Goal: Task Accomplishment & Management: Use online tool/utility

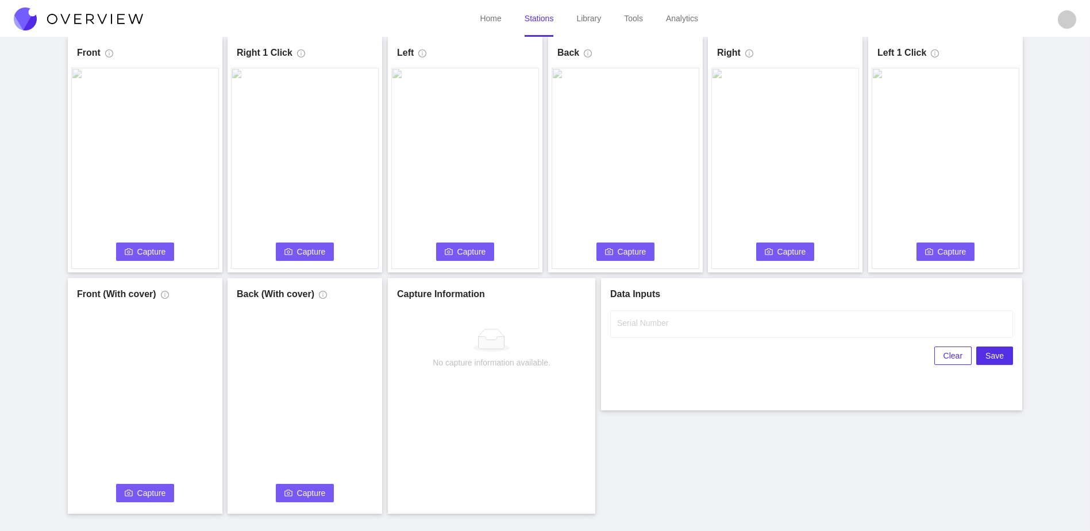
scroll to position [57, 0]
click at [161, 252] on span "Capture" at bounding box center [151, 251] width 29 height 13
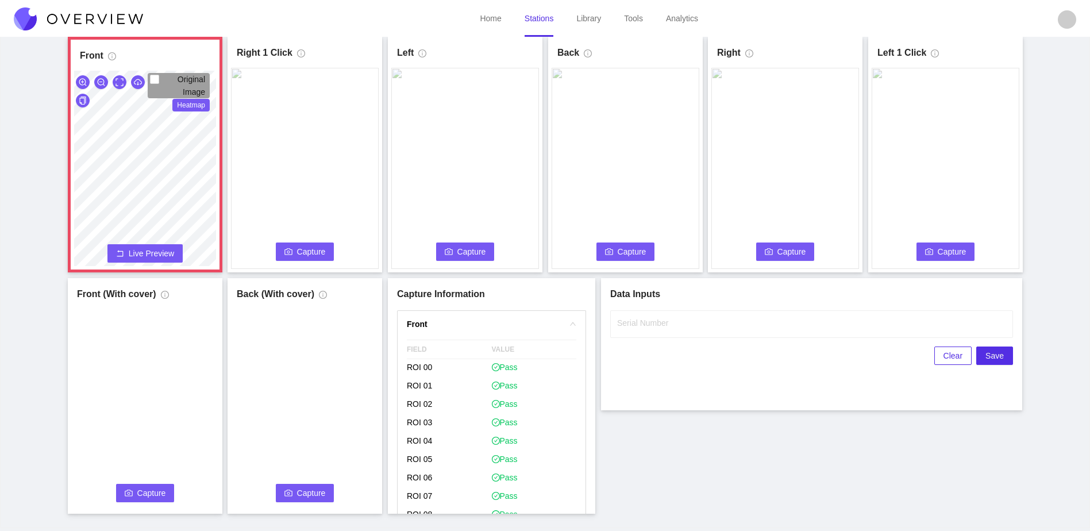
click at [161, 256] on span "Live Preview" at bounding box center [151, 253] width 45 height 11
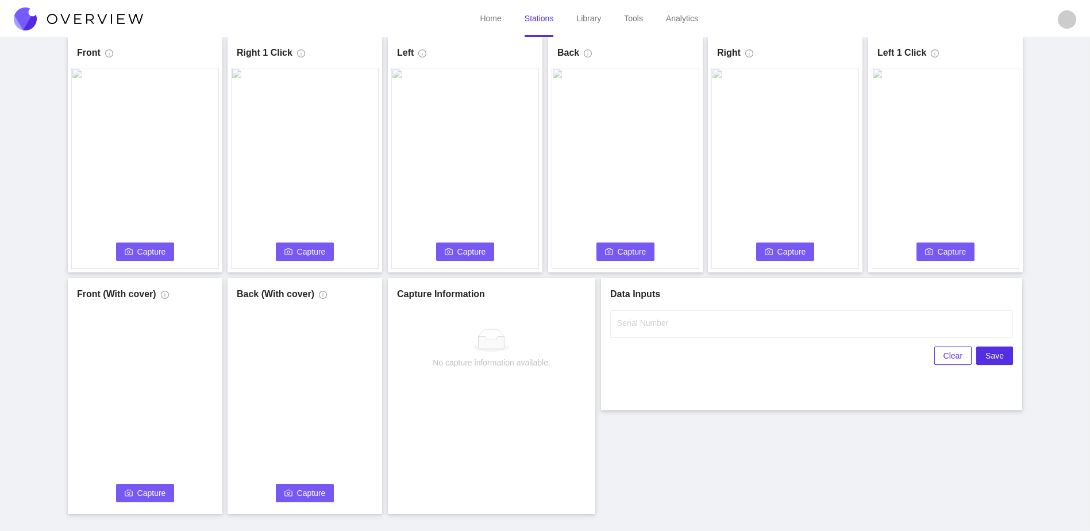
click at [139, 260] on button "Capture" at bounding box center [145, 252] width 59 height 18
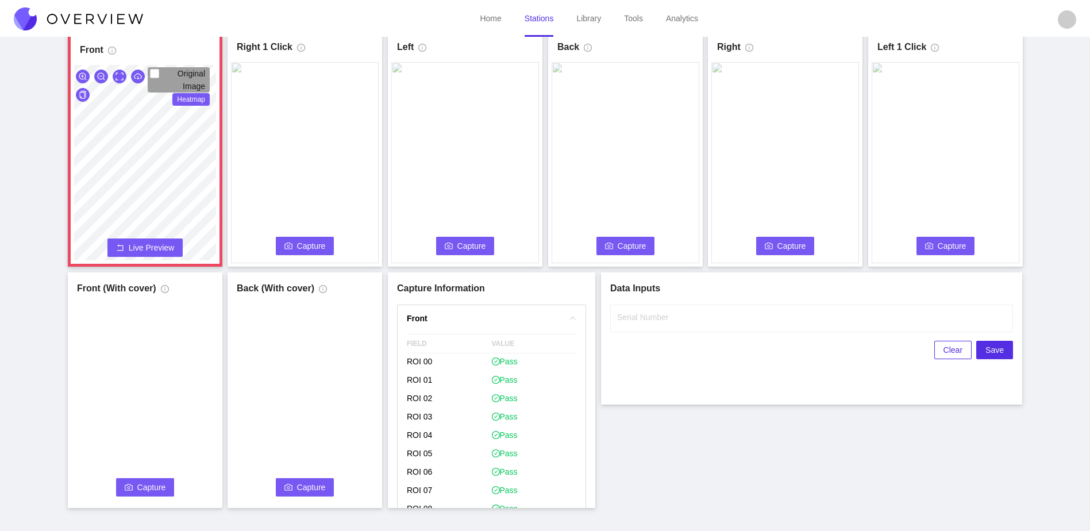
scroll to position [64, 0]
click at [153, 246] on span "Live Preview" at bounding box center [151, 246] width 45 height 11
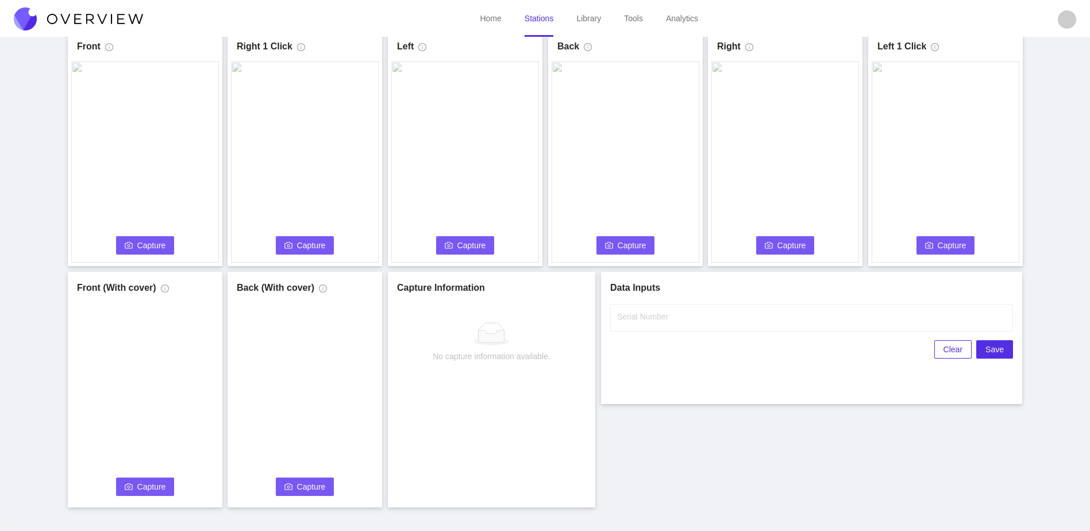
click at [149, 245] on span "Capture" at bounding box center [151, 245] width 29 height 13
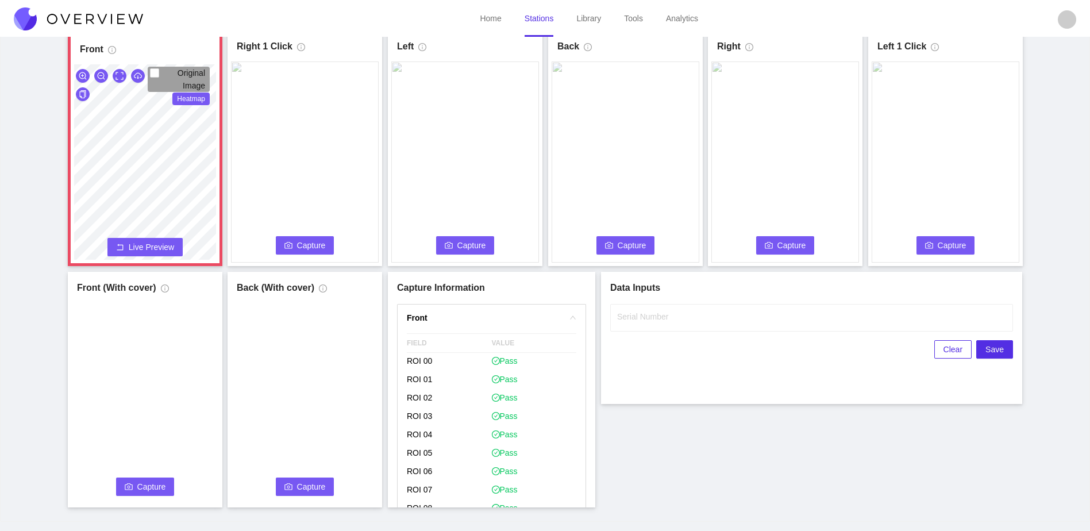
click at [324, 209] on div "Front Original Image Heatmap Capture Connecting... Please wait for the camera t…" at bounding box center [545, 268] width 1062 height 477
click at [433, 473] on span "Flag if you disagree" at bounding box center [455, 473] width 79 height 11
click at [416, 473] on input "Flag if you disagree" at bounding box center [411, 473] width 9 height 9
checkbox input "true"
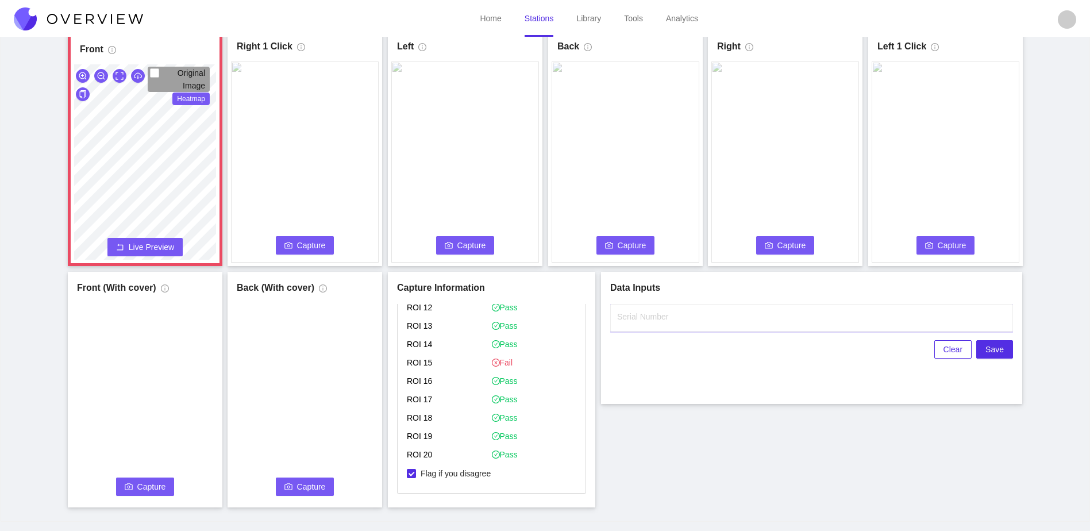
click at [701, 317] on input "Serial Number" at bounding box center [811, 318] width 403 height 28
type input "25-5072"
drag, startPoint x: 780, startPoint y: 414, endPoint x: 787, endPoint y: 414, distance: 6.9
click at [785, 414] on div "Front Original Image Heatmap Capture Connecting... Please wait for the camera t…" at bounding box center [545, 268] width 1062 height 477
click at [317, 248] on span "Capture" at bounding box center [311, 245] width 29 height 13
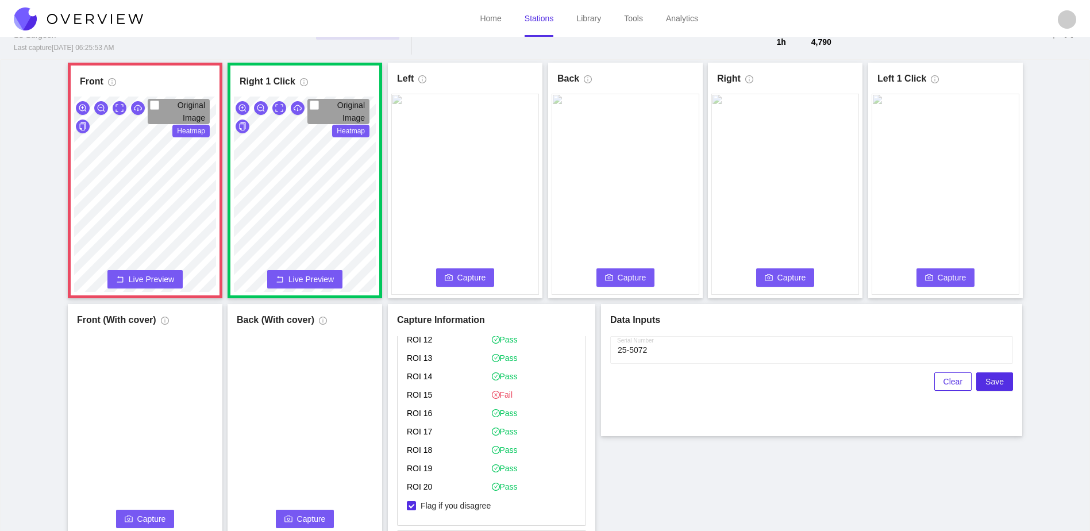
scroll to position [36, 0]
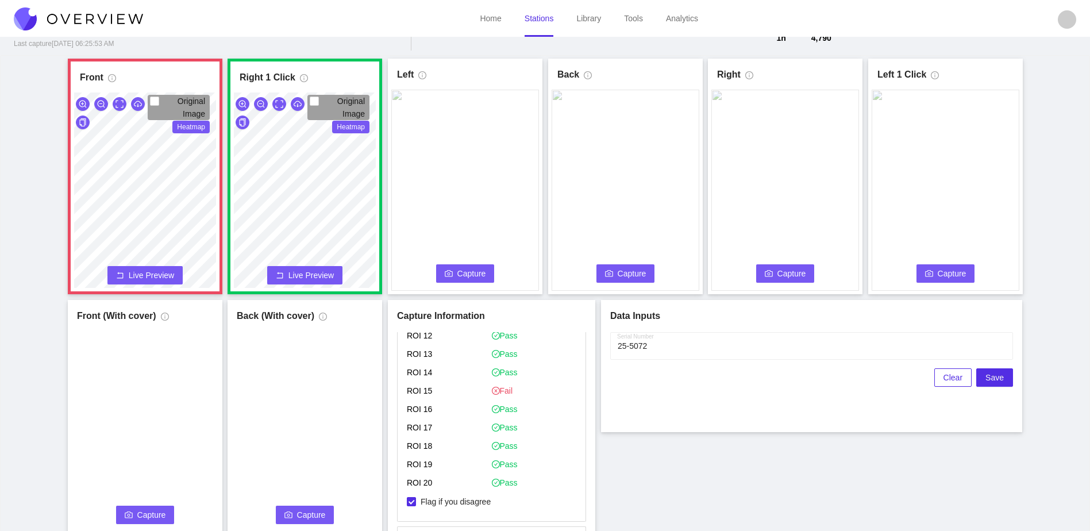
click at [1063, 167] on div "Front Original Image Heatmap Capture Connecting... Please wait for the camera t…" at bounding box center [545, 297] width 1062 height 477
click at [469, 272] on span "Capture" at bounding box center [472, 273] width 29 height 13
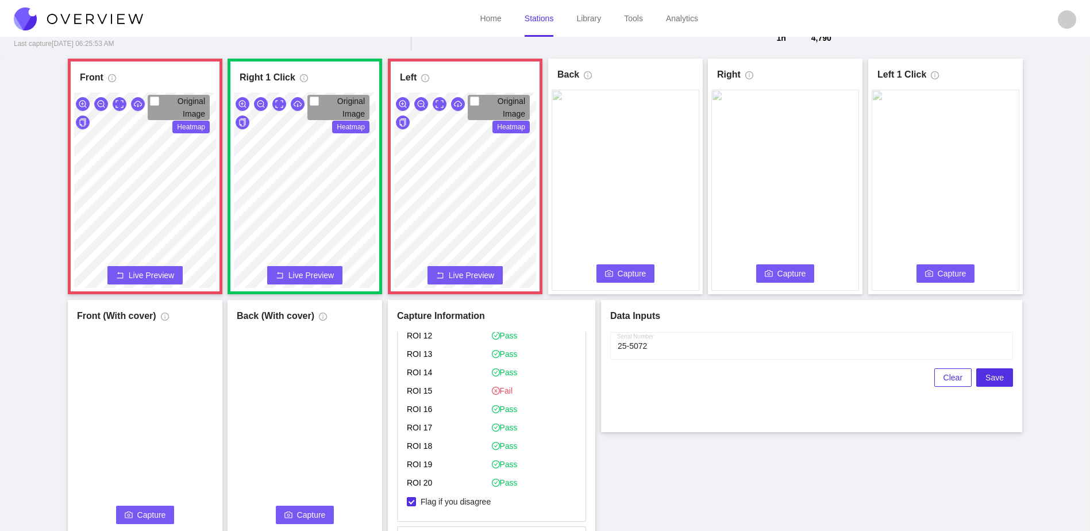
click at [632, 270] on span "Capture" at bounding box center [632, 273] width 29 height 13
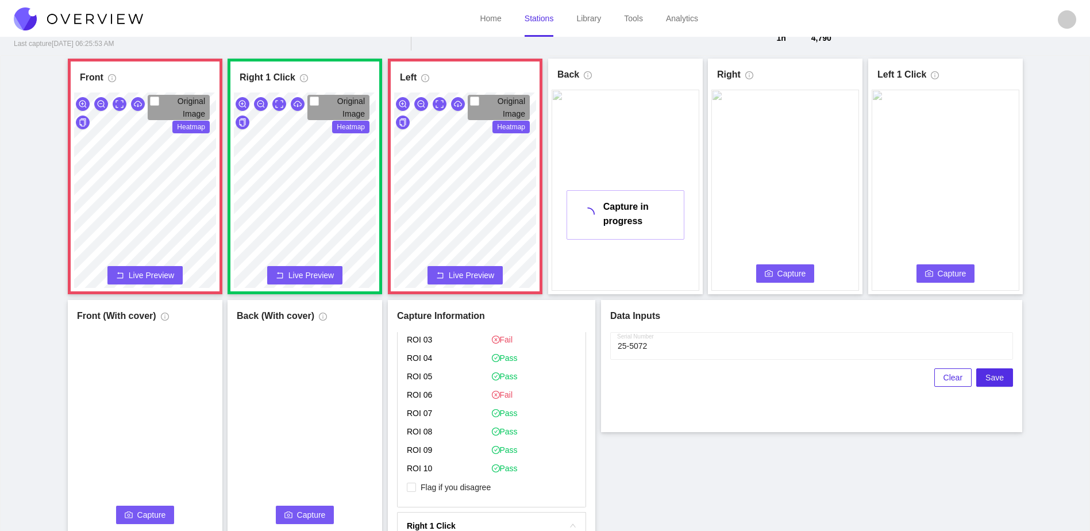
scroll to position [619, 0]
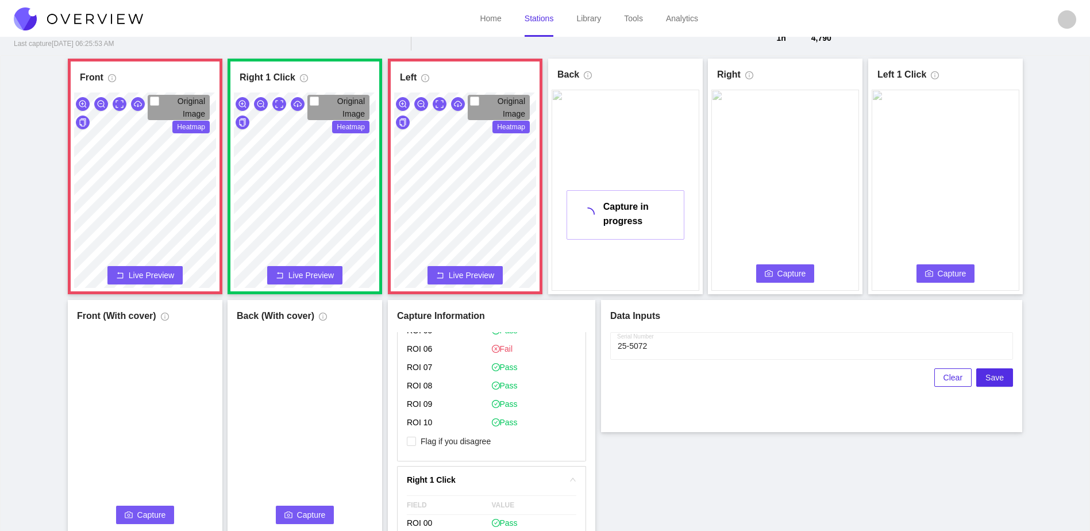
click at [461, 448] on p "Flag if you disagree" at bounding box center [492, 442] width 170 height 19
click at [463, 443] on span "Flag if you disagree" at bounding box center [455, 441] width 79 height 11
click at [416, 443] on input "Flag if you disagree" at bounding box center [411, 441] width 9 height 9
checkbox input "true"
click at [725, 441] on div "Front Original Image Heatmap Capture Connecting... Please wait for the camera t…" at bounding box center [545, 297] width 1062 height 477
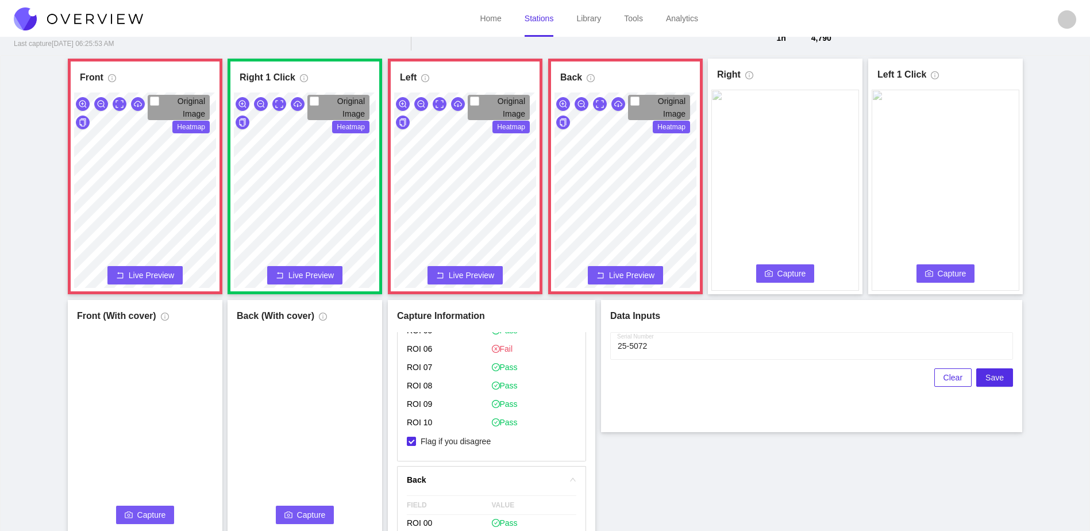
click at [773, 282] on button "Capture" at bounding box center [786, 273] width 59 height 18
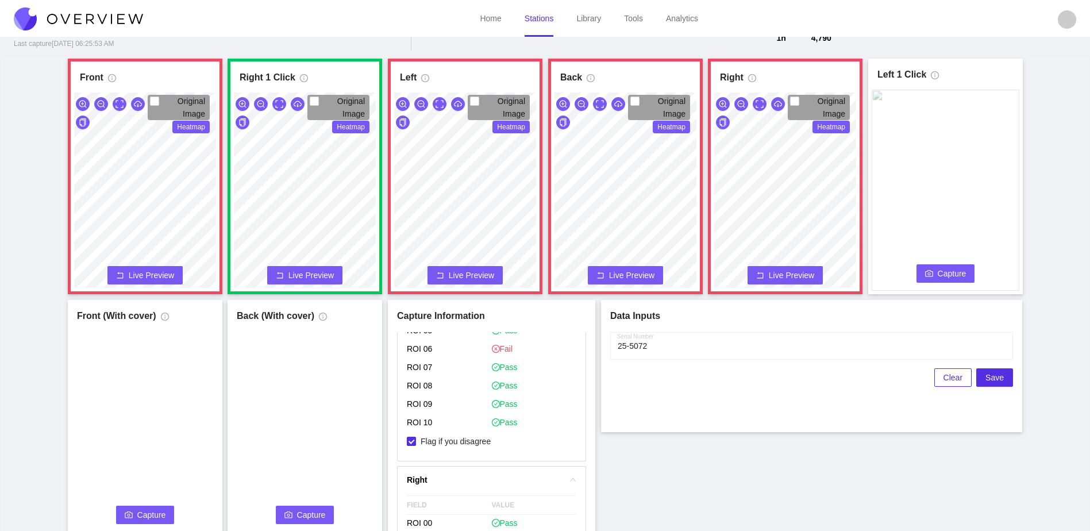
click at [954, 270] on span "Capture" at bounding box center [952, 273] width 29 height 13
